Goal: Task Accomplishment & Management: Complete application form

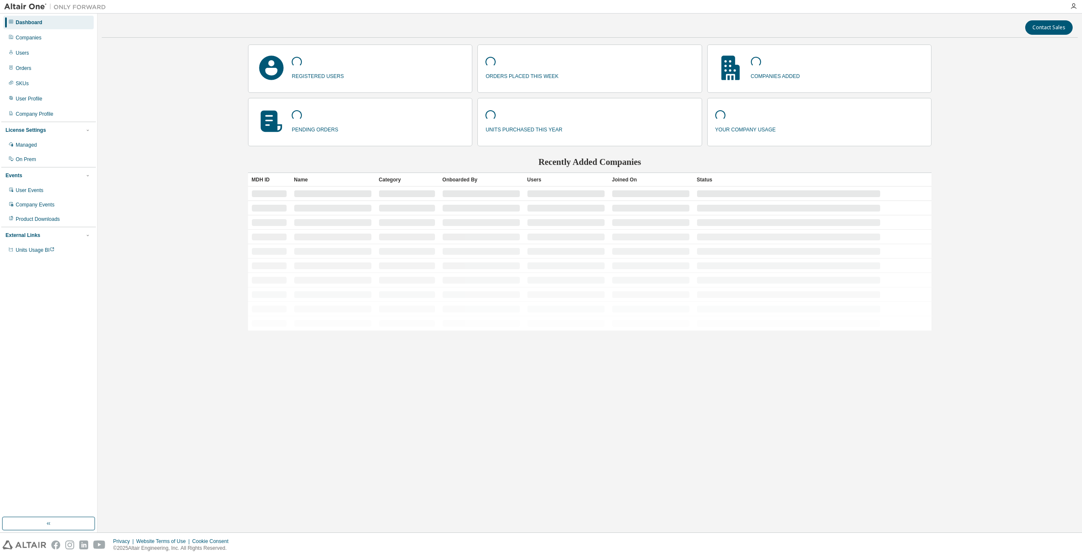
drag, startPoint x: 372, startPoint y: 466, endPoint x: 250, endPoint y: 437, distance: 124.7
click at [372, 466] on div "Contact Sales registered users orders placed this week companies added pending …" at bounding box center [590, 273] width 976 height 510
click at [36, 42] on div "Companies" at bounding box center [48, 38] width 90 height 14
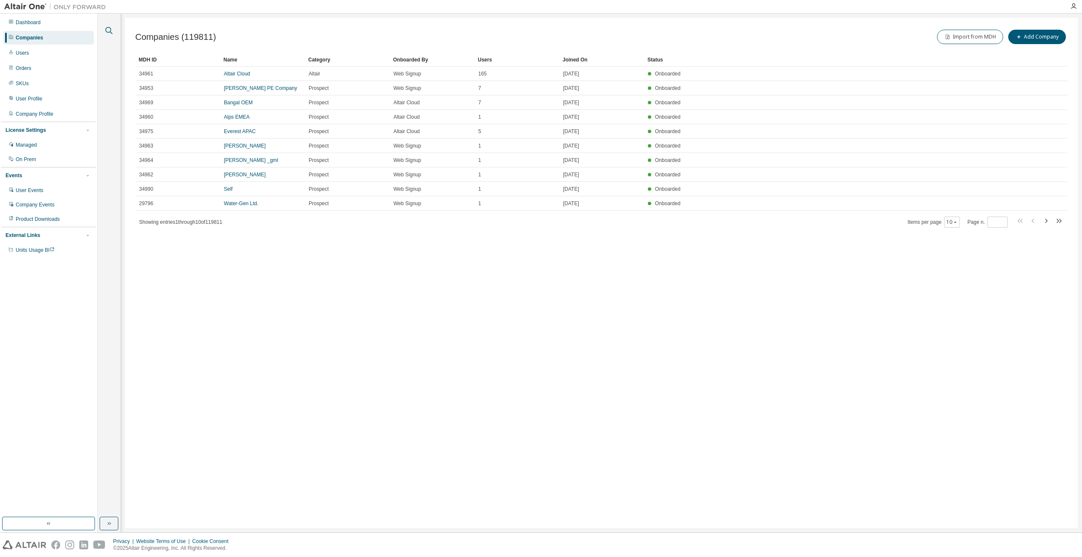
click at [107, 28] on icon "button" at bounding box center [109, 30] width 10 height 10
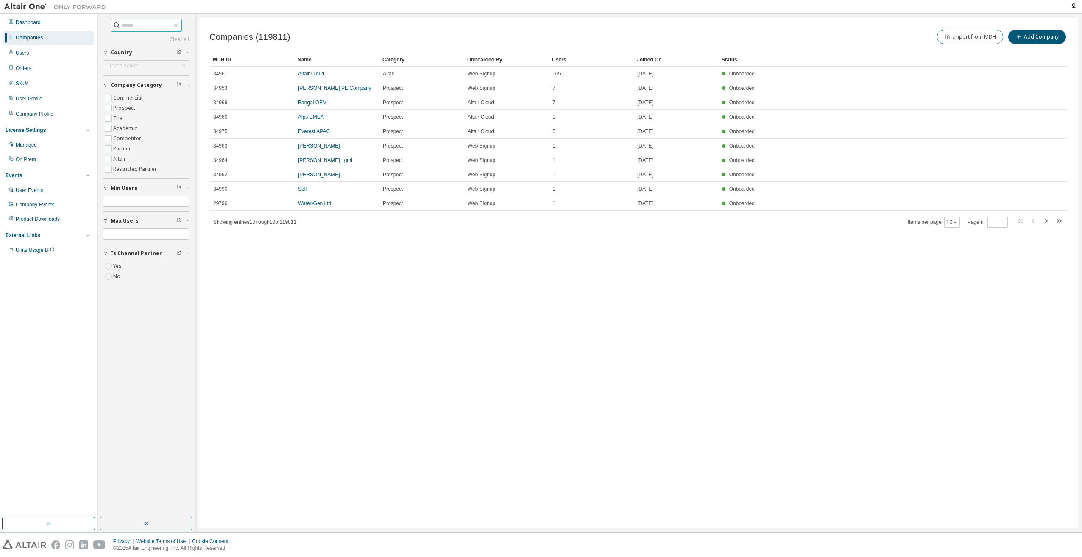
click at [132, 26] on input "text" at bounding box center [146, 25] width 51 height 8
type input "******"
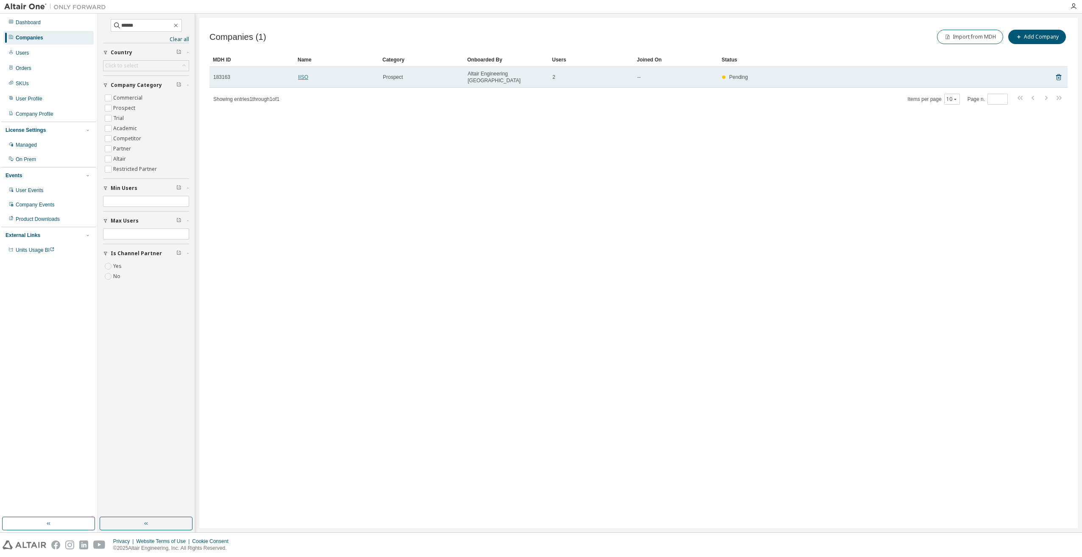
click at [301, 74] on link "IISO" at bounding box center [303, 77] width 10 height 6
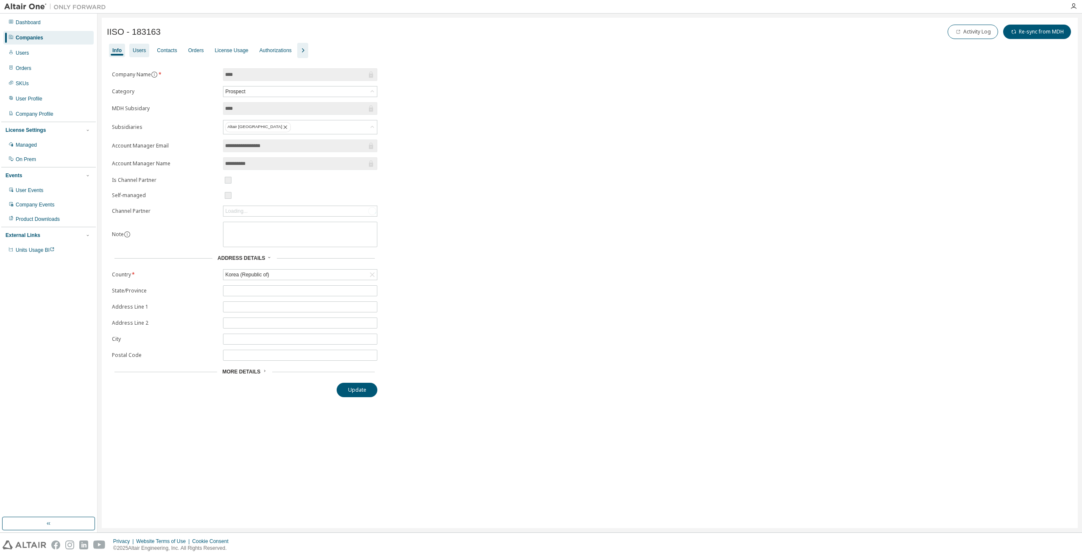
click at [142, 54] on div "Users" at bounding box center [139, 51] width 20 height 14
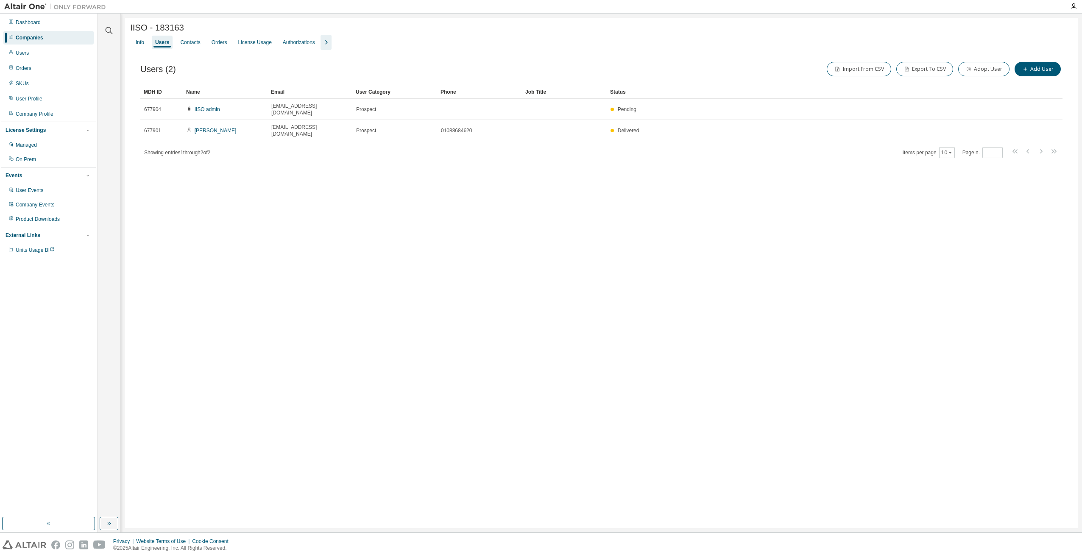
click at [322, 45] on icon "button" at bounding box center [326, 42] width 10 height 10
click at [1035, 70] on button "Add User" at bounding box center [1037, 69] width 46 height 14
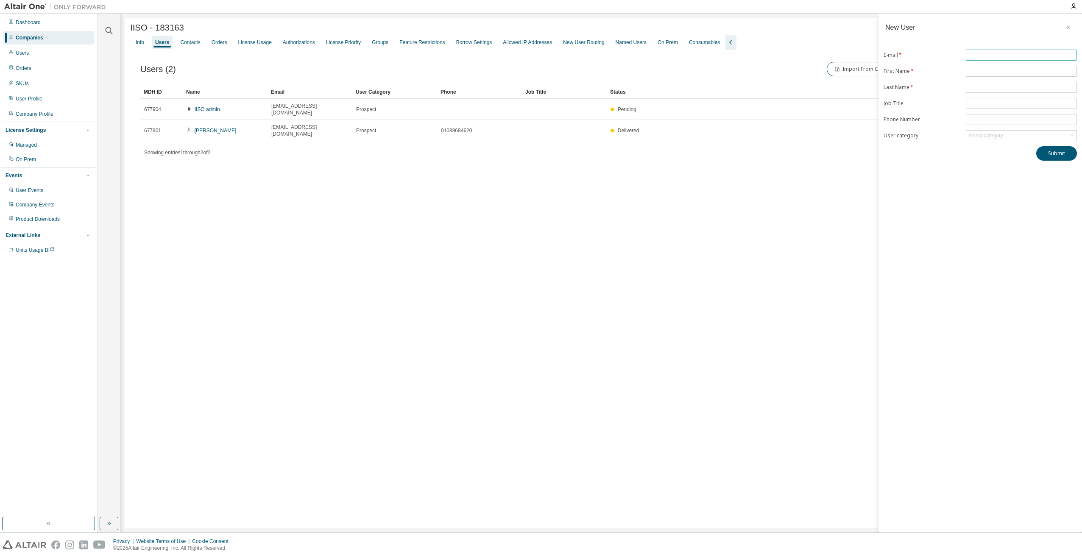
click at [978, 56] on input "text" at bounding box center [1021, 55] width 107 height 7
click at [988, 74] on input "text" at bounding box center [1021, 75] width 107 height 7
paste input "**********"
type input "**********"
click at [978, 236] on div "**********" at bounding box center [979, 273] width 203 height 519
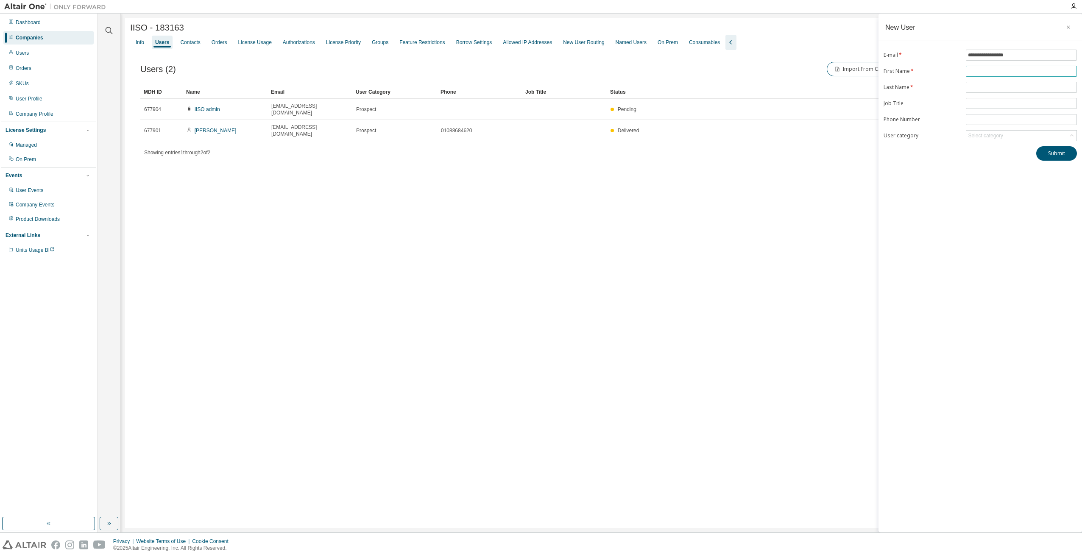
click at [987, 71] on input "text" at bounding box center [1021, 71] width 107 height 7
type input "*"
type input "******"
click at [982, 109] on form "**********" at bounding box center [979, 116] width 193 height 92
click at [980, 106] on input "text" at bounding box center [1021, 107] width 107 height 7
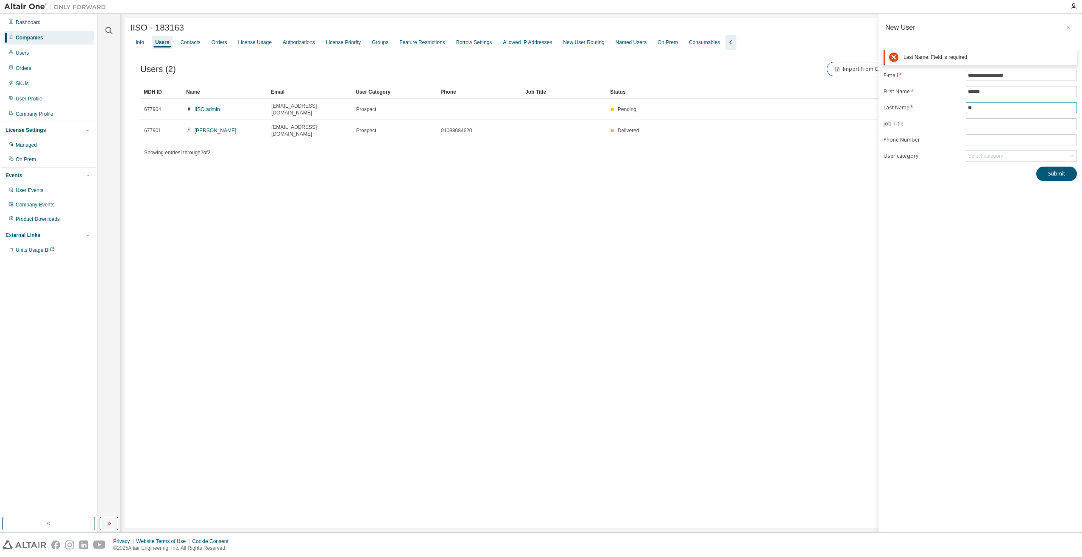
type input "**"
click at [928, 217] on div "**********" at bounding box center [979, 273] width 203 height 519
click at [974, 100] on input "text" at bounding box center [1021, 103] width 107 height 7
type input "*"
type input "***"
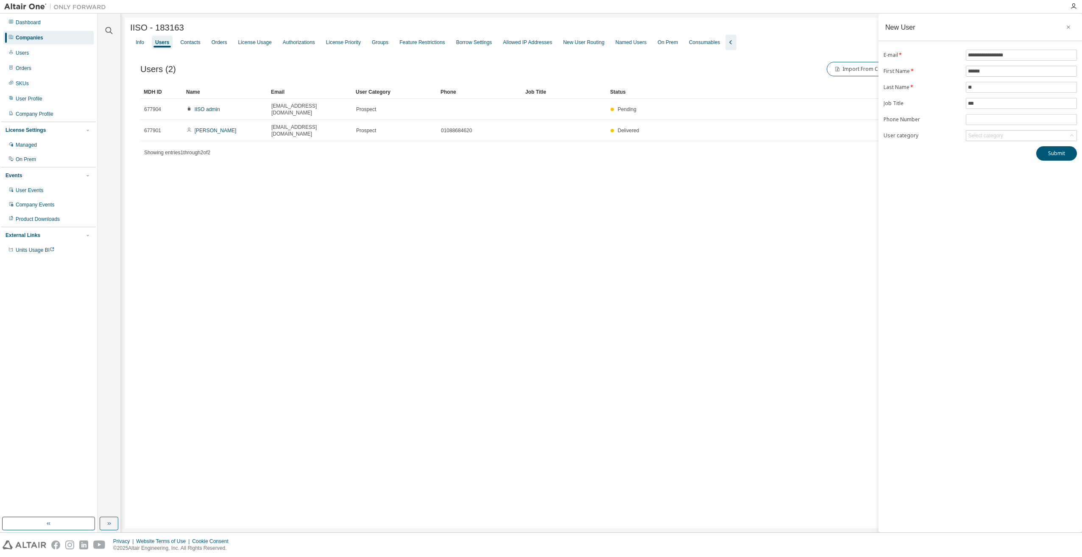
click at [949, 206] on div "**********" at bounding box center [979, 273] width 203 height 519
click at [1049, 156] on button "Submit" at bounding box center [1056, 153] width 41 height 14
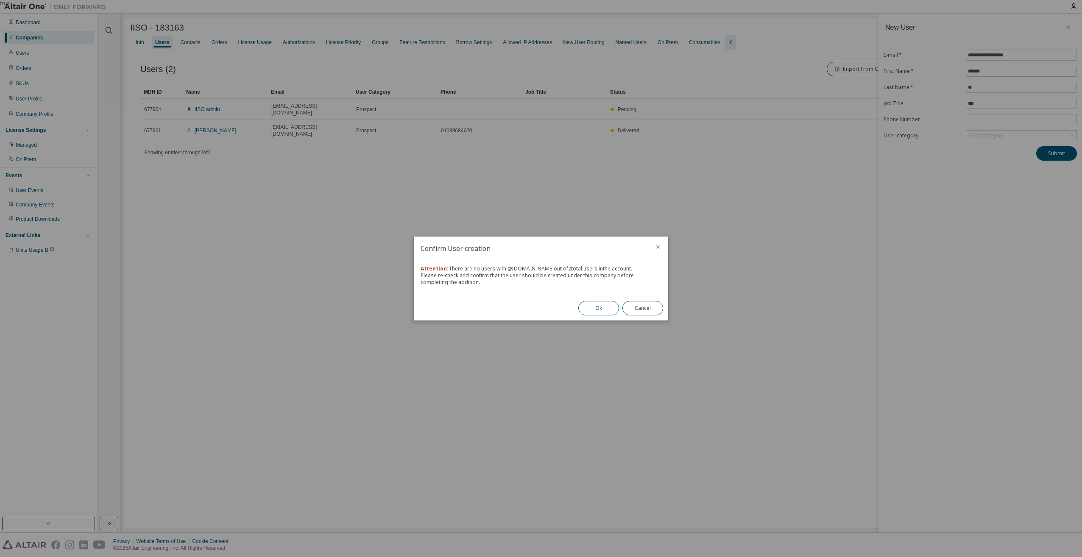
click at [597, 305] on button "Ok" at bounding box center [598, 308] width 41 height 14
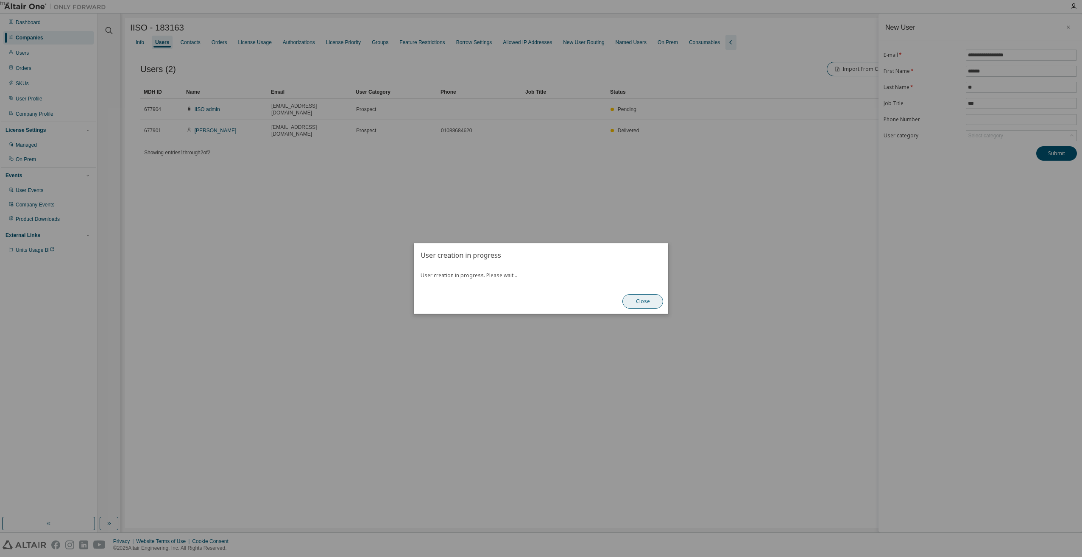
click at [635, 299] on button "Close" at bounding box center [642, 301] width 41 height 14
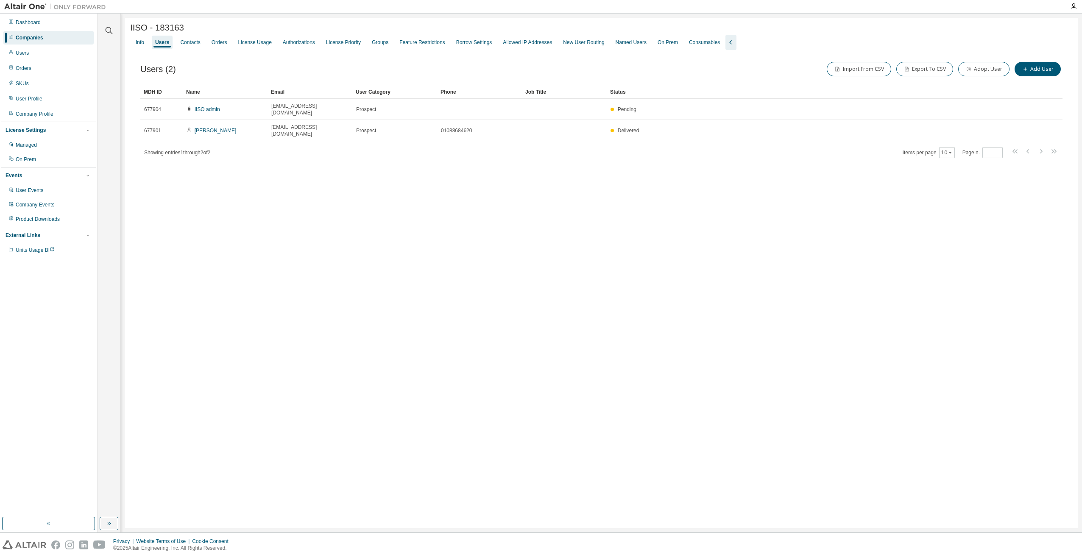
click at [487, 302] on div "IISO - 183163 Clear Load Save Save As Field Operator Value Select filter Select…" at bounding box center [601, 273] width 952 height 510
click at [385, 212] on div "IISO - 183163 Clear Load Save Save As Field Operator Value Select filter Select…" at bounding box center [601, 273] width 952 height 510
click at [372, 45] on div "Groups" at bounding box center [380, 42] width 17 height 7
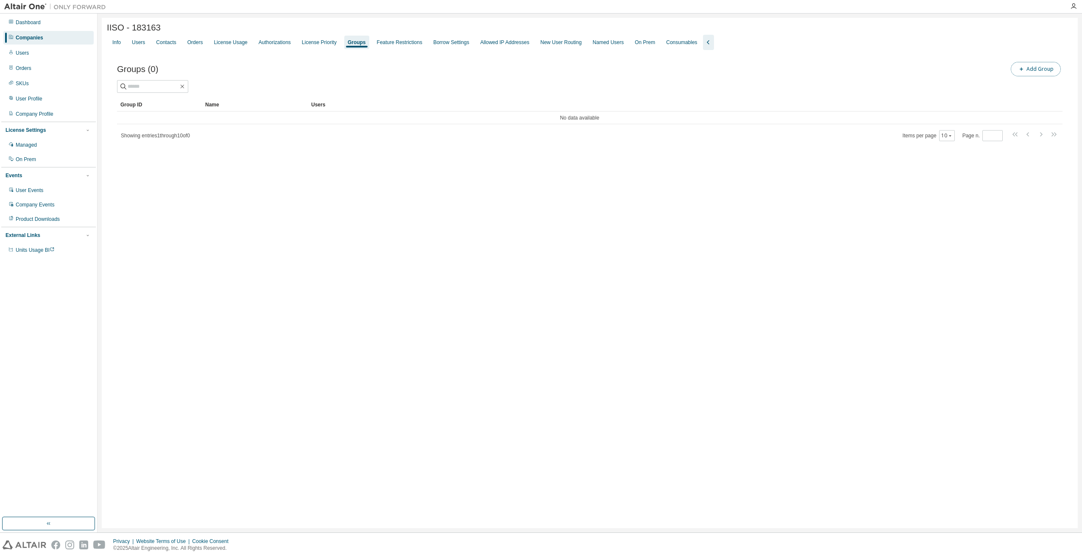
click at [1018, 76] on button "Add Group" at bounding box center [1035, 69] width 50 height 14
click at [949, 63] on input "text" at bounding box center [979, 64] width 189 height 7
click at [701, 181] on div "IISO - 183163 Clear Load Save Save As Field Operator Value Select filter Select…" at bounding box center [590, 273] width 976 height 510
click at [1066, 29] on icon "button" at bounding box center [1068, 27] width 6 height 7
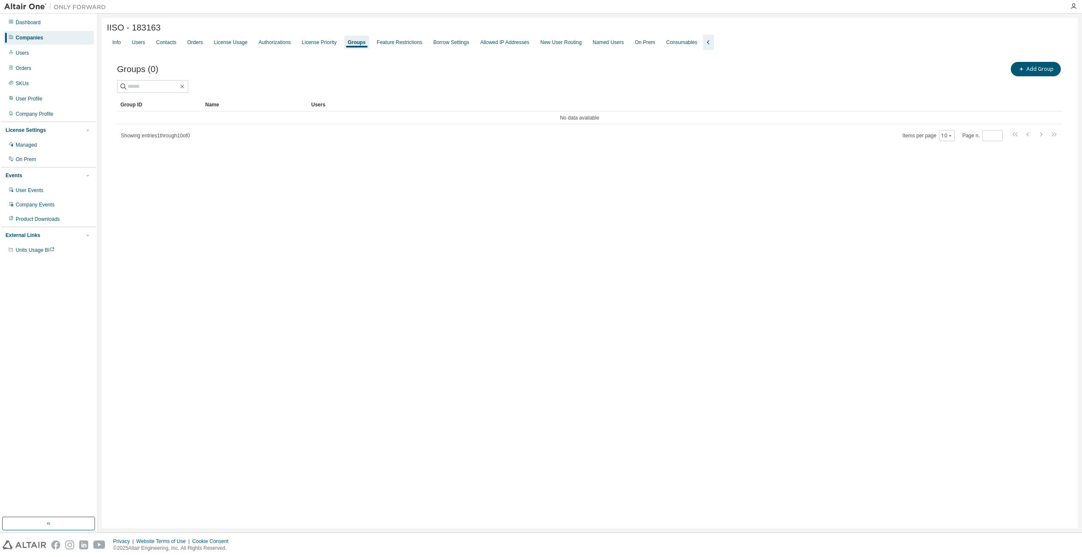
click at [418, 261] on div "IISO - 183163 Clear Load Save Save As Field Operator Value Select filter Select…" at bounding box center [590, 273] width 976 height 510
click at [236, 46] on div "License Usage" at bounding box center [230, 42] width 33 height 7
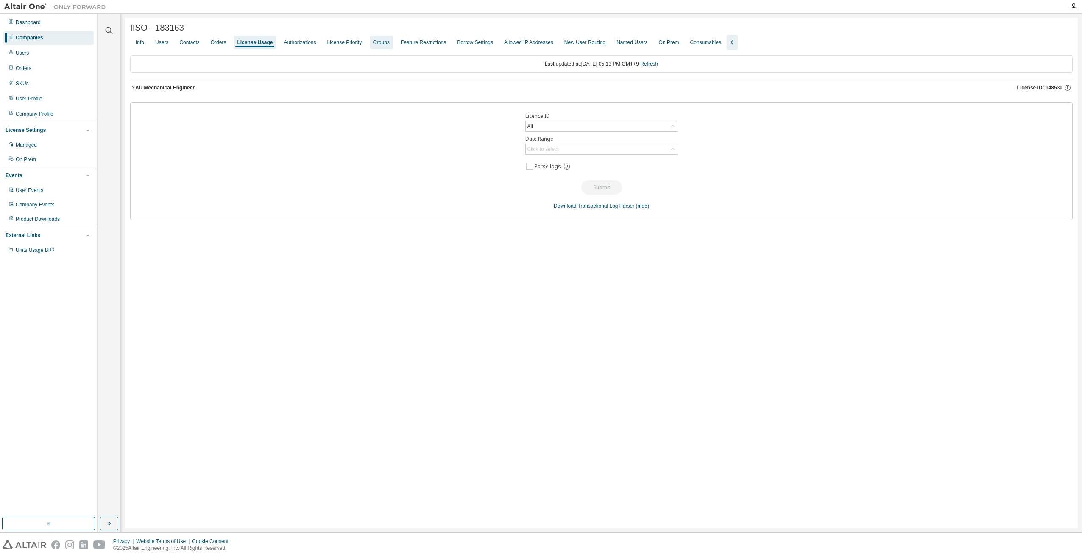
click at [380, 43] on div "Groups" at bounding box center [381, 42] width 17 height 7
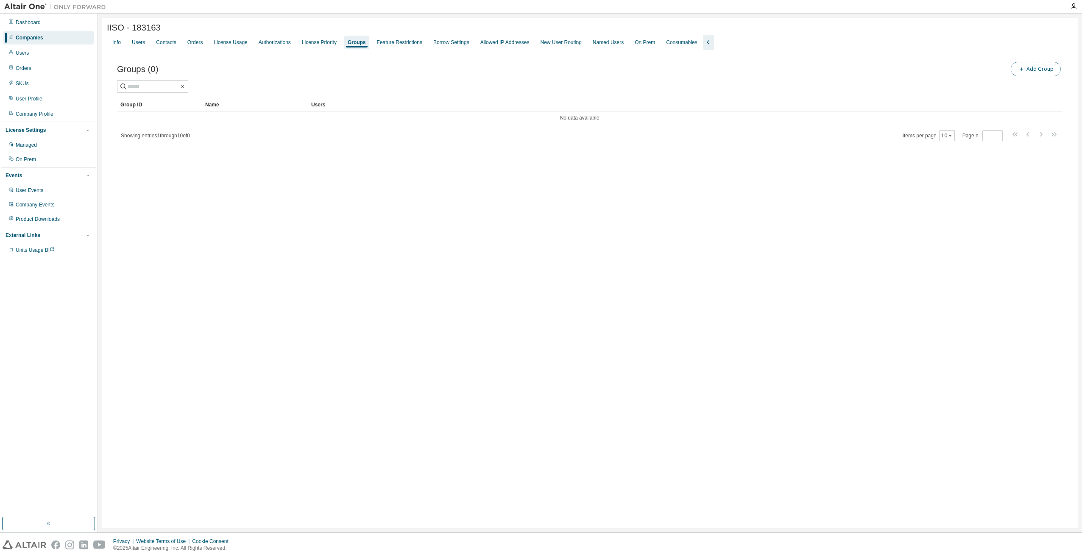
click at [1026, 73] on button "Add Group" at bounding box center [1035, 69] width 50 height 14
click at [931, 65] on input "text" at bounding box center [979, 64] width 189 height 7
type input "******"
click at [934, 106] on div "Add User Groups Group Name * ****** Add" at bounding box center [979, 273] width 203 height 519
click at [1054, 82] on button "Add" at bounding box center [1056, 82] width 41 height 14
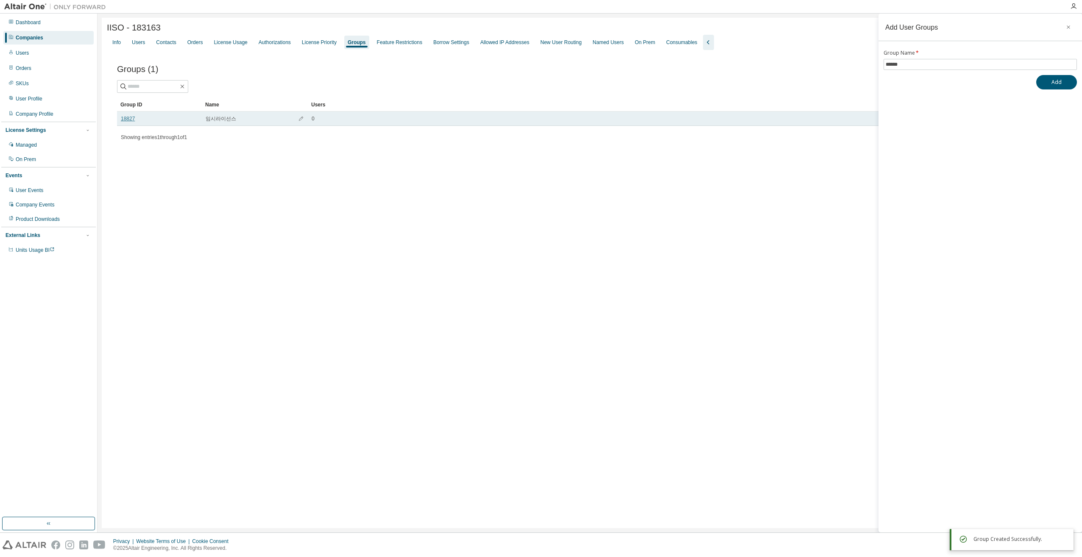
click at [128, 121] on link "18827" at bounding box center [128, 118] width 14 height 7
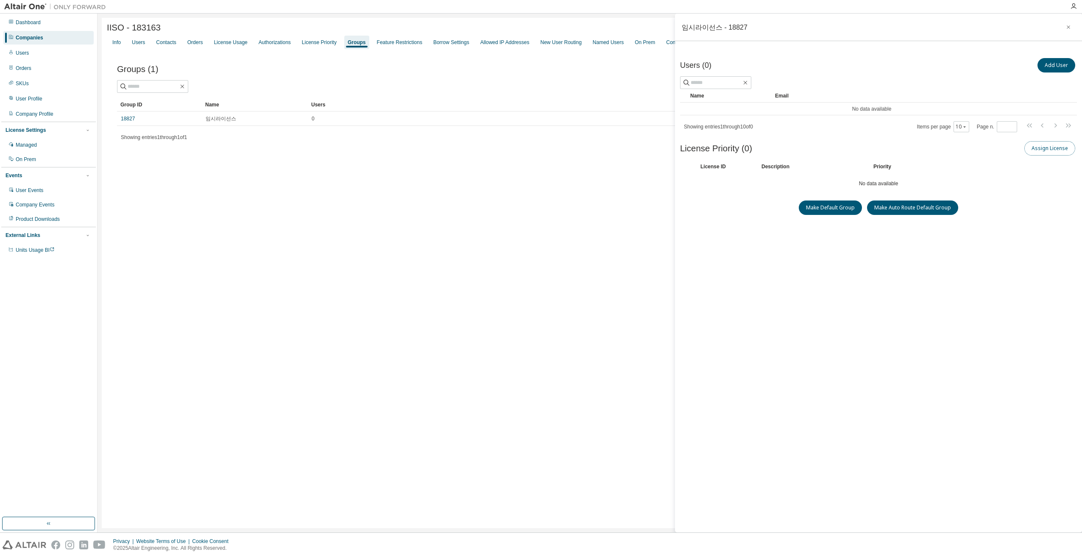
click at [1060, 148] on button "Assign License" at bounding box center [1049, 148] width 51 height 14
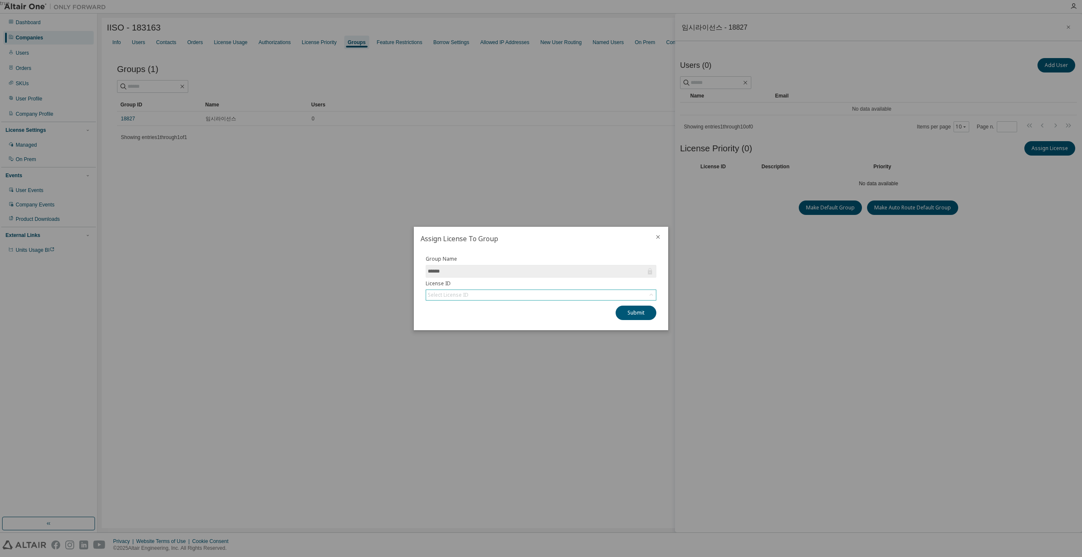
click at [492, 292] on div "Select License ID" at bounding box center [541, 295] width 230 height 10
click at [492, 317] on li "148530 - AU Mechanical Engineer" at bounding box center [540, 318] width 228 height 11
click at [632, 312] on button "Submit" at bounding box center [635, 313] width 41 height 14
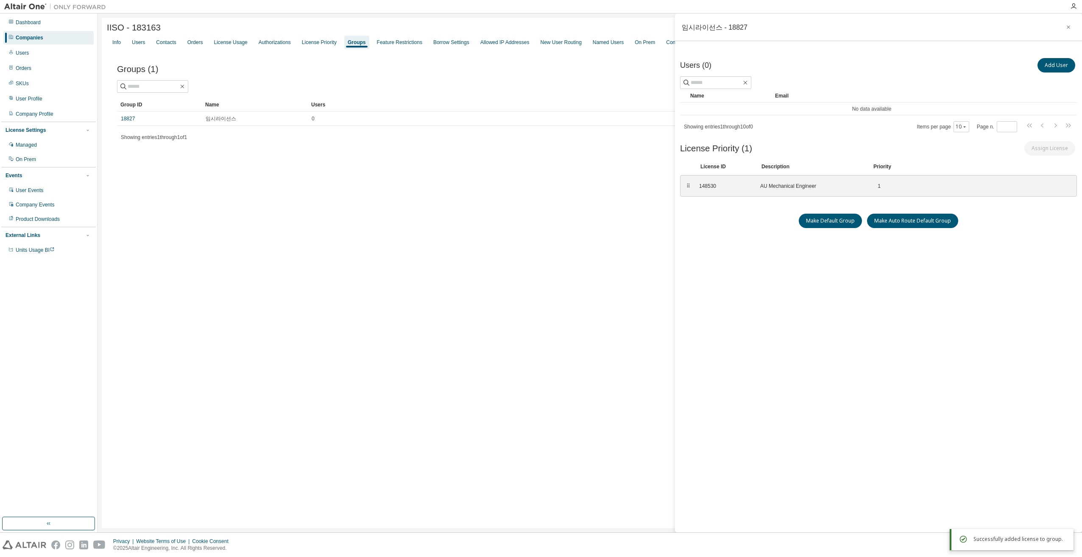
click at [779, 274] on div "Users (0) Add User Clear Load Save Save As Field Operator Value Select filter S…" at bounding box center [878, 278] width 397 height 445
click at [1058, 64] on button "Add User" at bounding box center [1056, 65] width 38 height 14
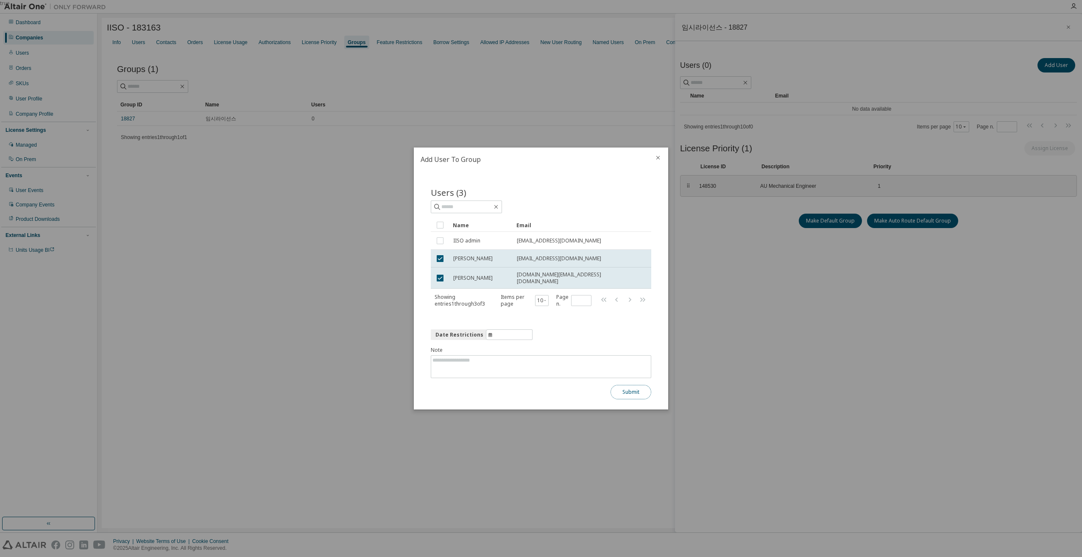
click at [630, 387] on button "Submit" at bounding box center [630, 392] width 41 height 14
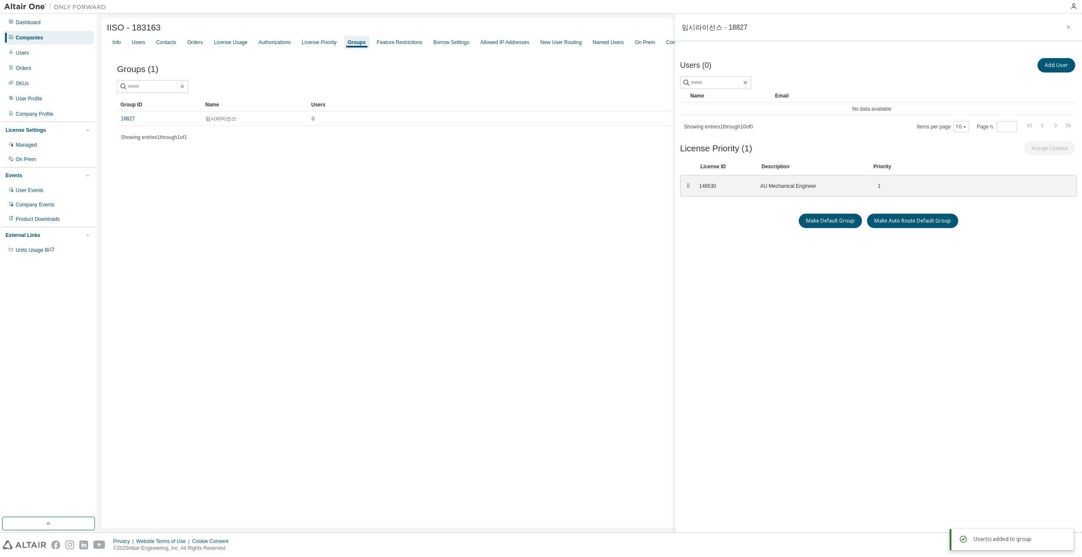
click at [737, 339] on div "Users (0) Add User Clear Load Save Save As Field Operator Value Select filter S…" at bounding box center [878, 278] width 397 height 445
click at [1068, 25] on icon "button" at bounding box center [1068, 27] width 6 height 7
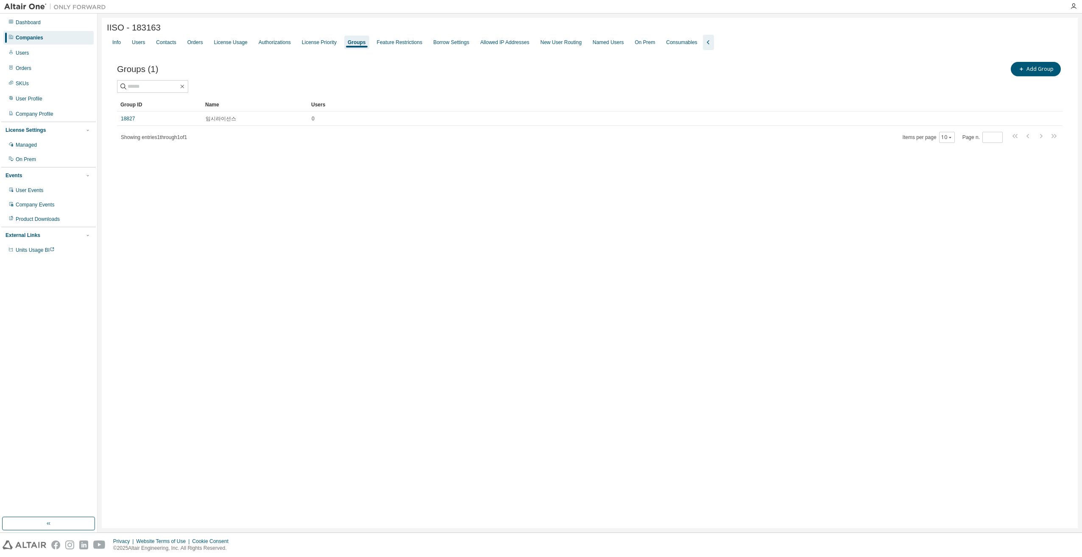
click at [438, 255] on div "IISO - 183163 Clear Load Save Save As Field Operator Value Select filter Select…" at bounding box center [590, 273] width 976 height 510
click at [350, 45] on div "Groups" at bounding box center [357, 42] width 18 height 7
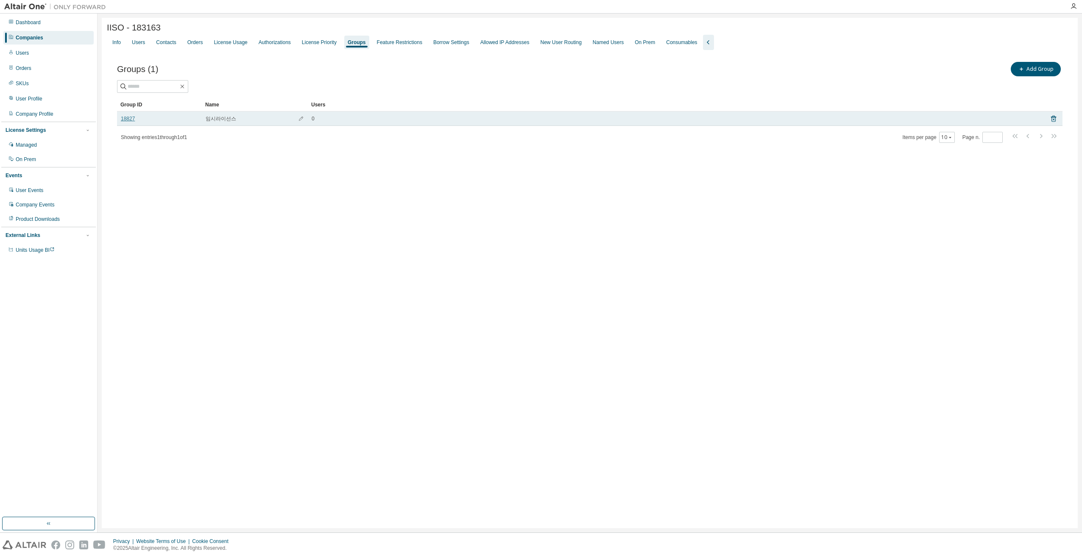
click at [126, 120] on link "18827" at bounding box center [128, 118] width 14 height 7
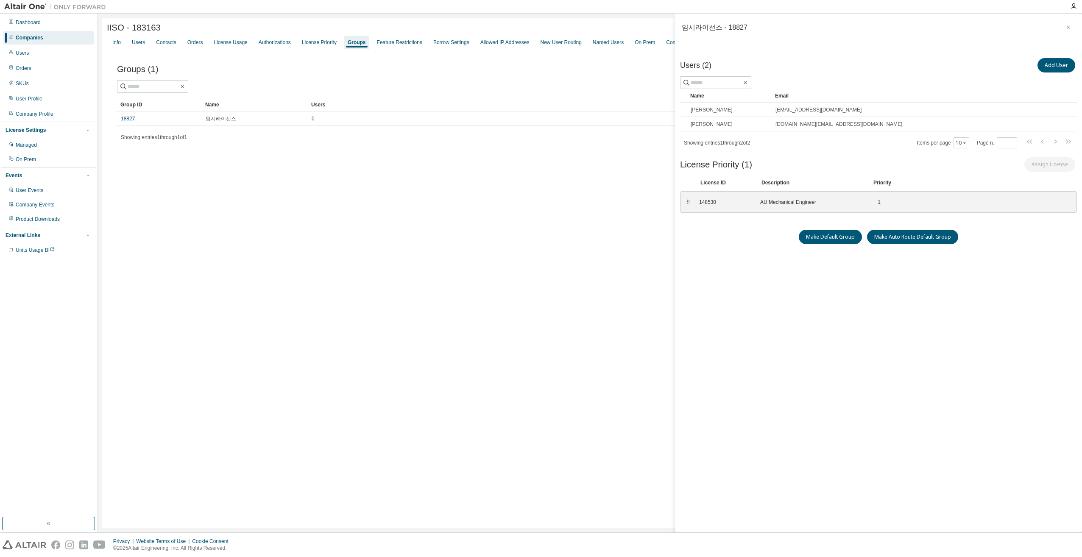
click at [292, 223] on div "IISO - 183163 Clear Load Save Save As Field Operator Value Select filter Select…" at bounding box center [590, 273] width 976 height 510
click at [1067, 25] on icon "button" at bounding box center [1068, 27] width 6 height 7
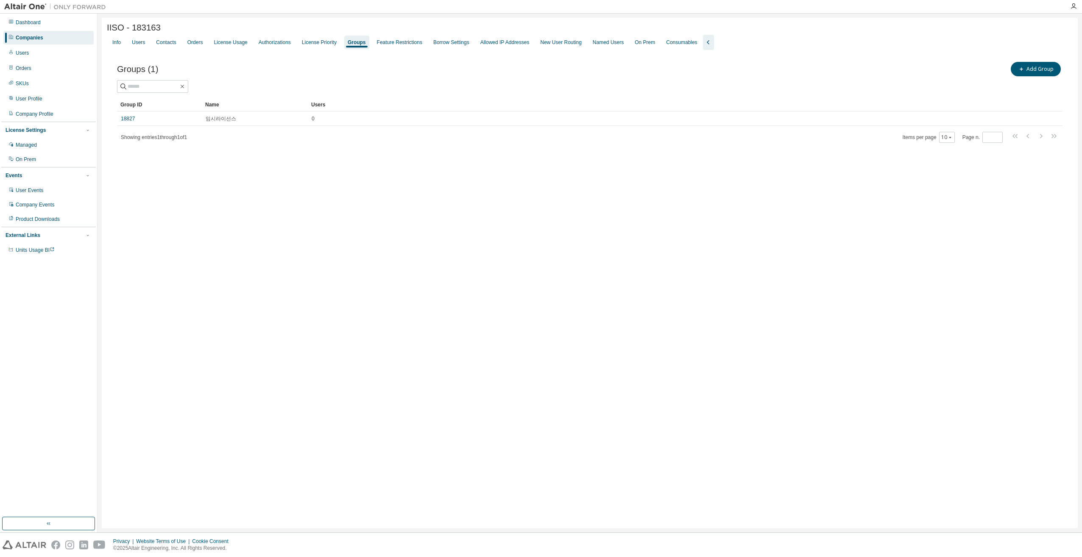
click at [467, 276] on div "IISO - 183163 Clear Load Save Save As Field Operator Value Select filter Select…" at bounding box center [590, 273] width 976 height 510
click at [141, 43] on div "Users" at bounding box center [138, 42] width 13 height 7
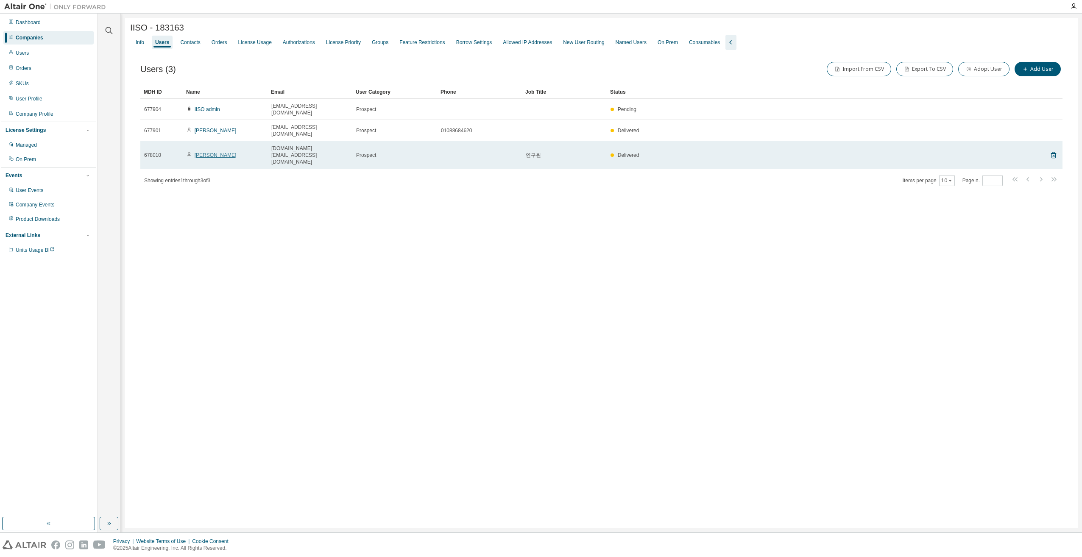
click at [199, 152] on link "[PERSON_NAME]" at bounding box center [216, 155] width 42 height 6
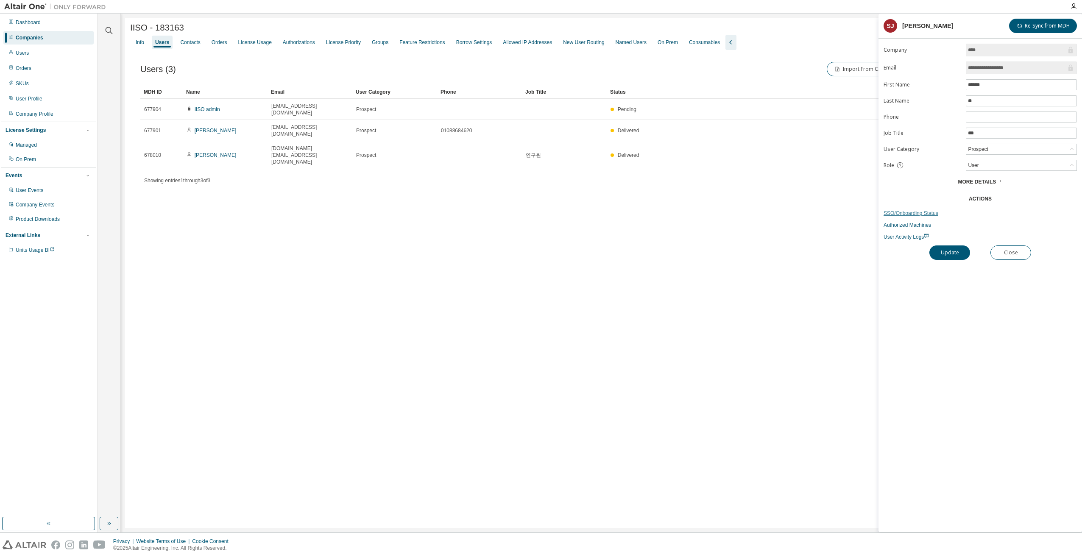
click at [911, 210] on link "SSO/Onboarding Status" at bounding box center [979, 213] width 193 height 7
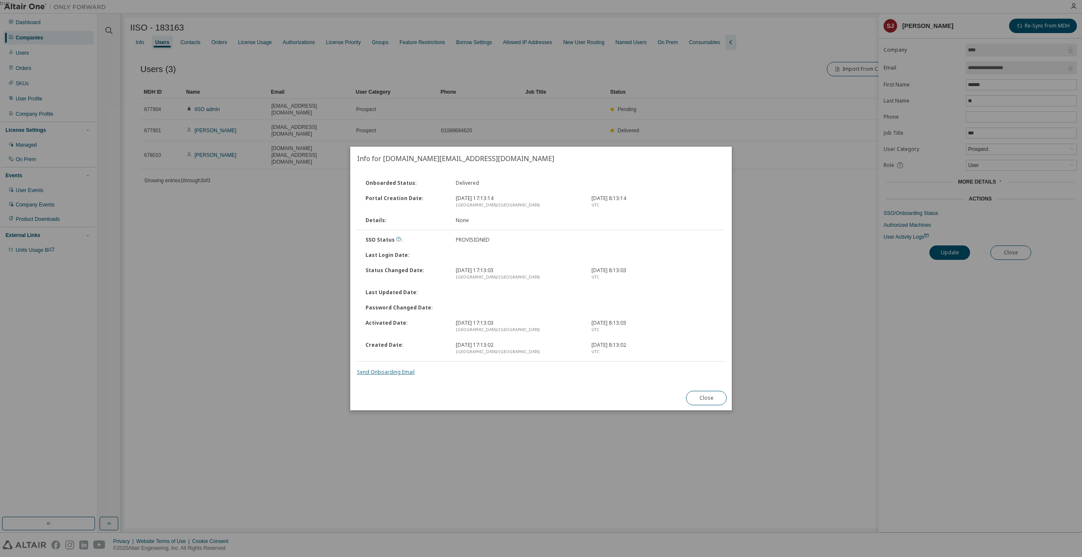
click at [381, 371] on link "Send Onboarding Email" at bounding box center [386, 371] width 58 height 7
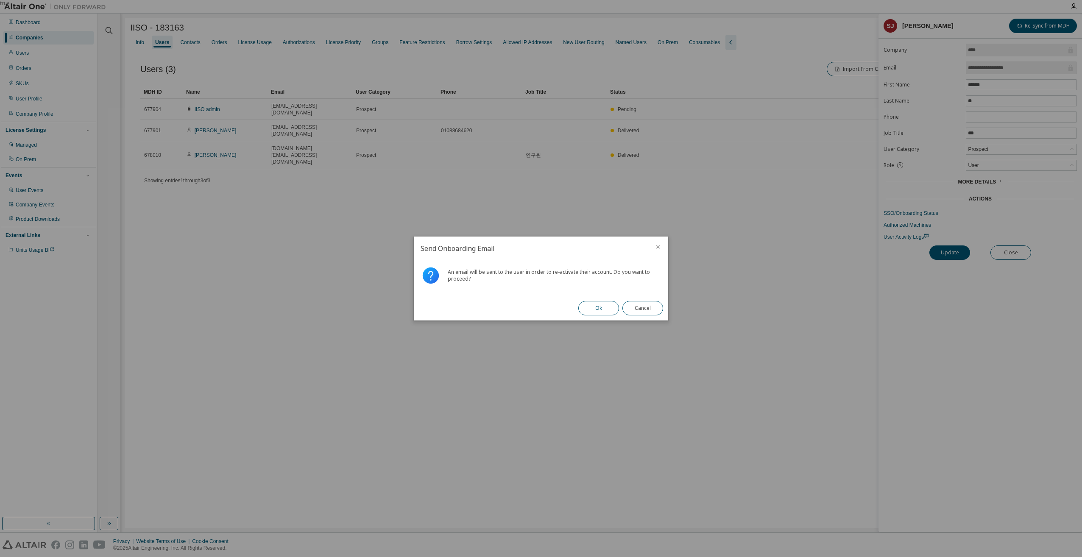
click at [596, 307] on button "Ok" at bounding box center [598, 308] width 41 height 14
click at [644, 307] on button "Close" at bounding box center [642, 308] width 41 height 14
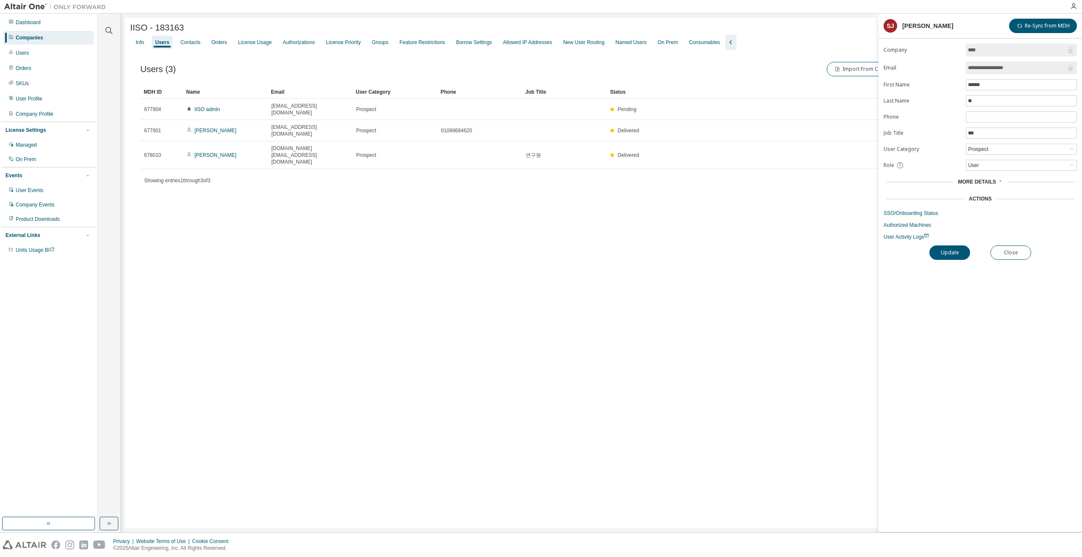
click at [313, 239] on div "IISO - 183163 Clear Load Save Save As Field Operator Value Select filter Select…" at bounding box center [601, 273] width 952 height 510
click at [1008, 249] on button "Close" at bounding box center [1010, 252] width 41 height 14
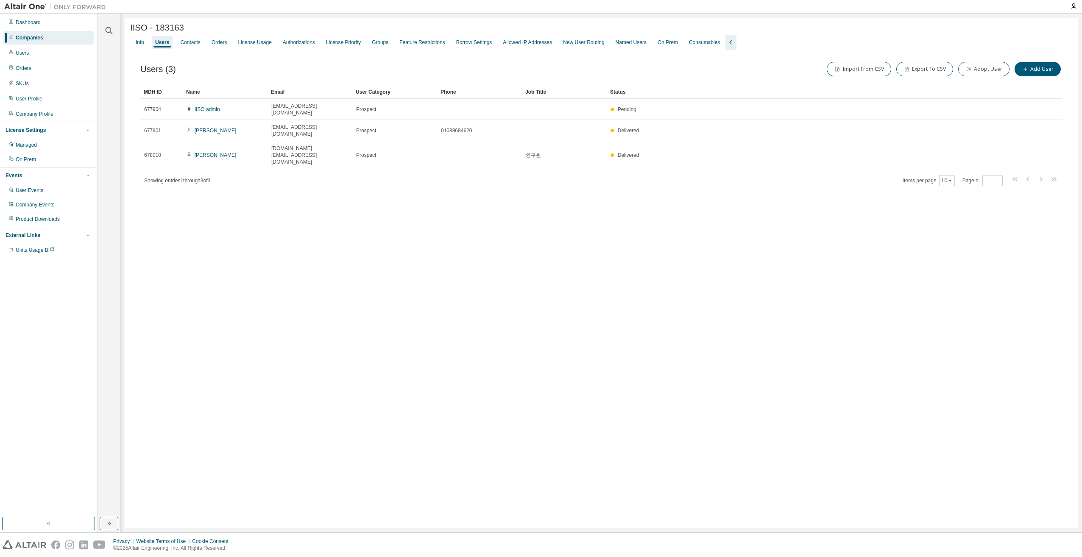
click at [508, 308] on div "IISO - 183163 Clear Load Save Save As Field Operator Value Select filter Select…" at bounding box center [601, 273] width 952 height 510
click at [378, 48] on div "Groups" at bounding box center [379, 43] width 23 height 14
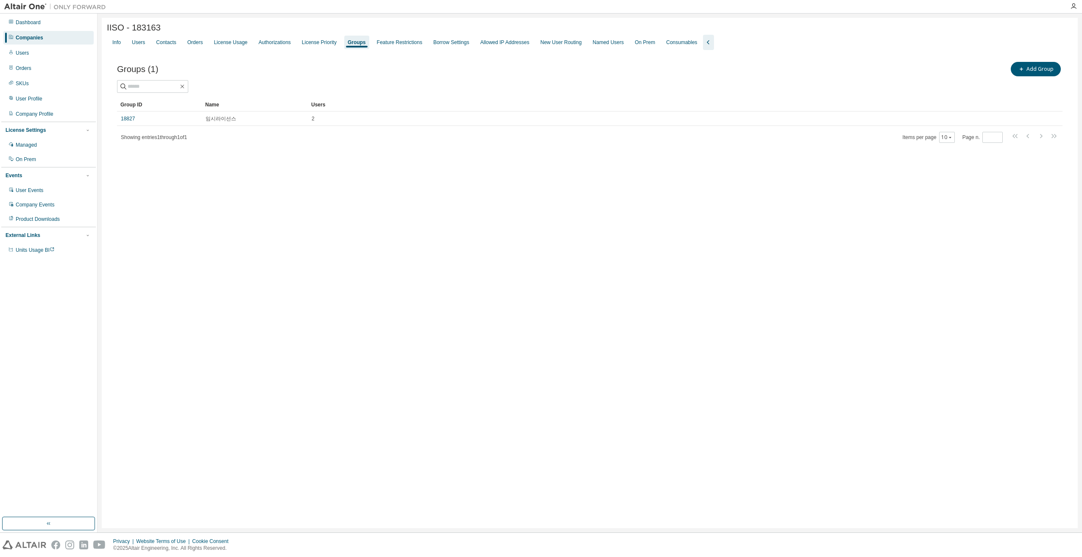
click at [262, 281] on div "IISO - 183163 Clear Load Save Save As Field Operator Value Select filter Select…" at bounding box center [590, 273] width 976 height 510
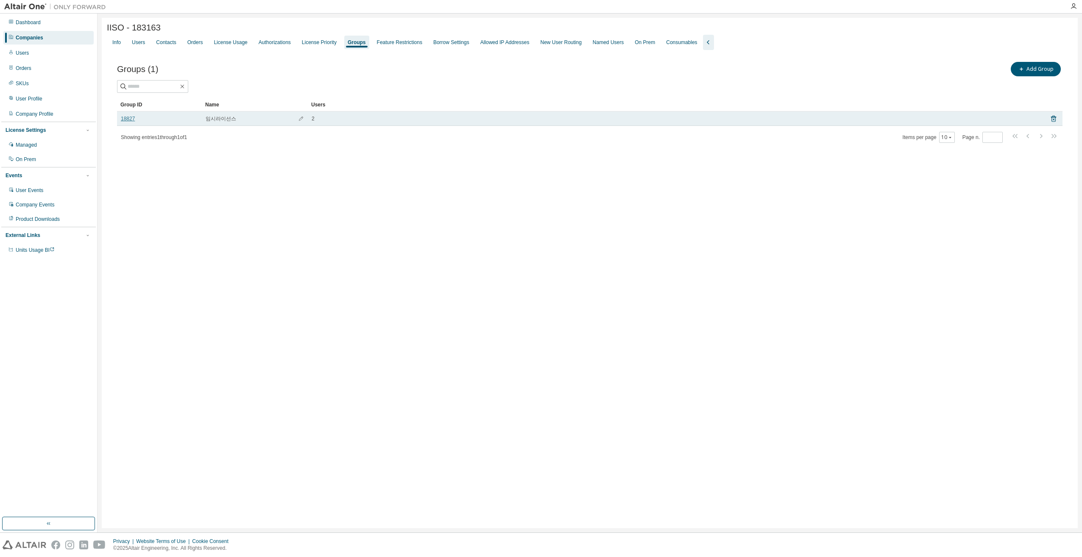
click at [130, 122] on link "18827" at bounding box center [128, 118] width 14 height 7
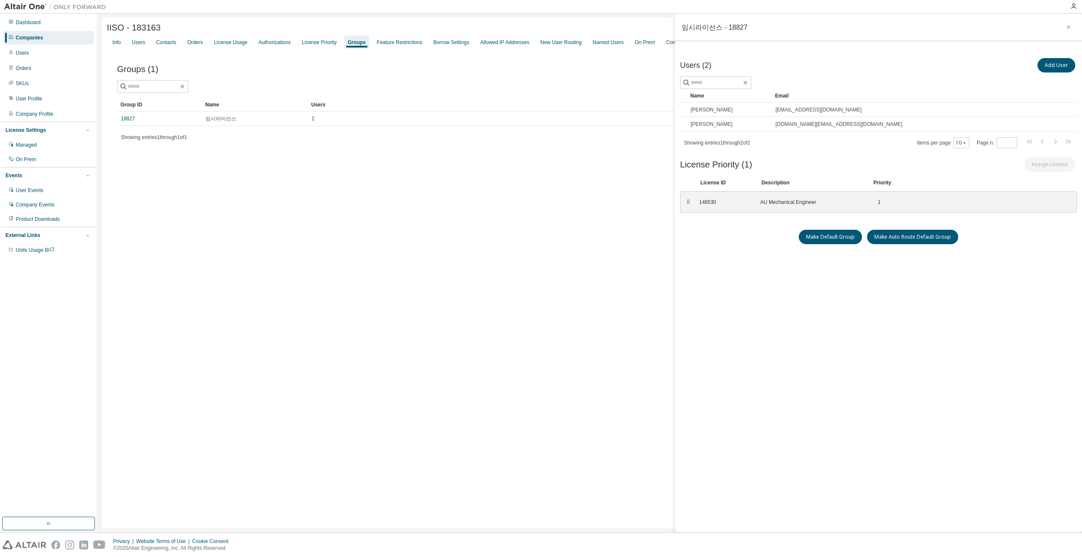
click at [208, 261] on div "IISO - 183163 Clear Load Save Save As Field Operator Value Select filter Select…" at bounding box center [590, 273] width 976 height 510
